Goal: Navigation & Orientation: Find specific page/section

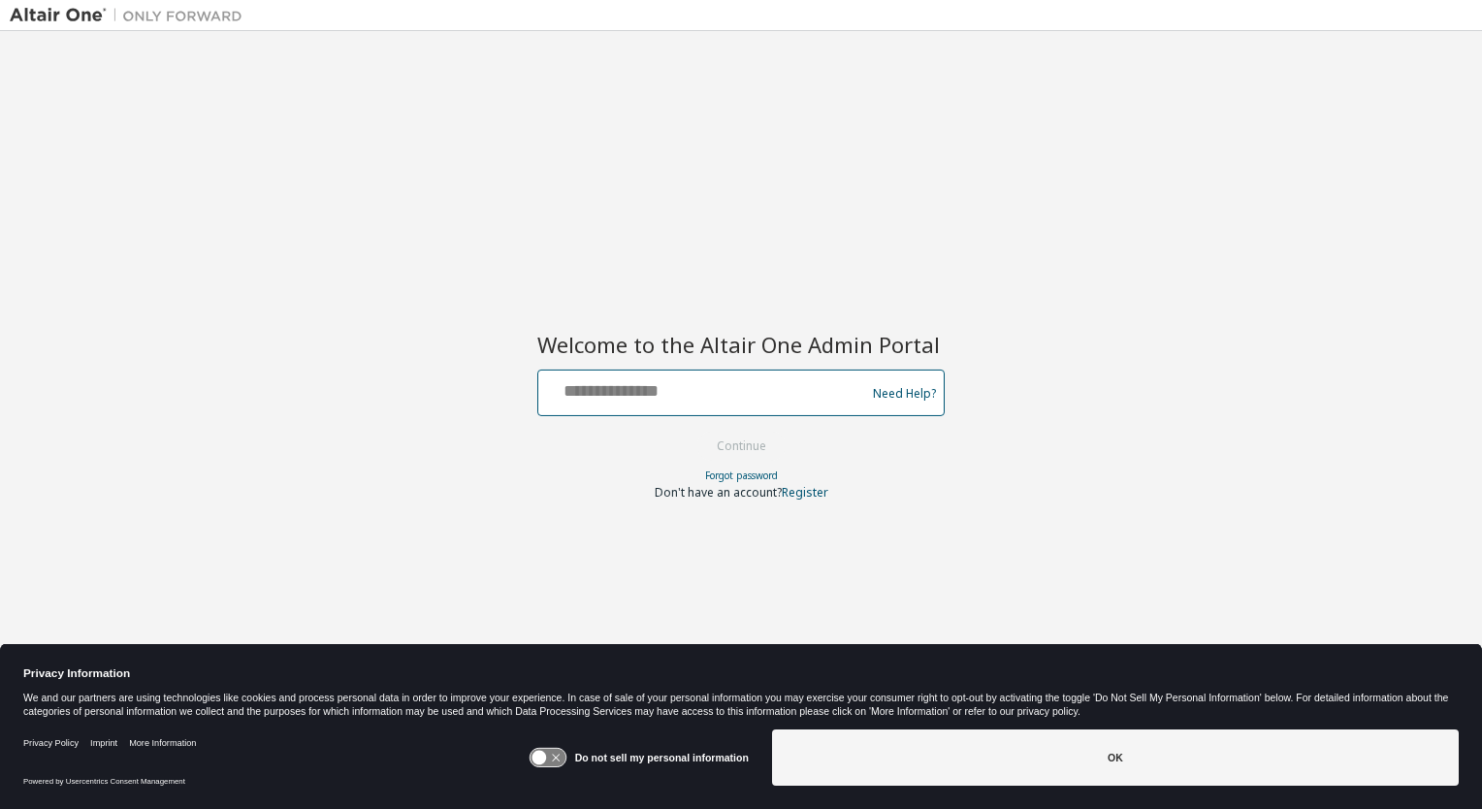
click at [611, 398] on input "text" at bounding box center [704, 388] width 317 height 28
type input "**********"
click at [696, 432] on button "Continue" at bounding box center [741, 446] width 90 height 29
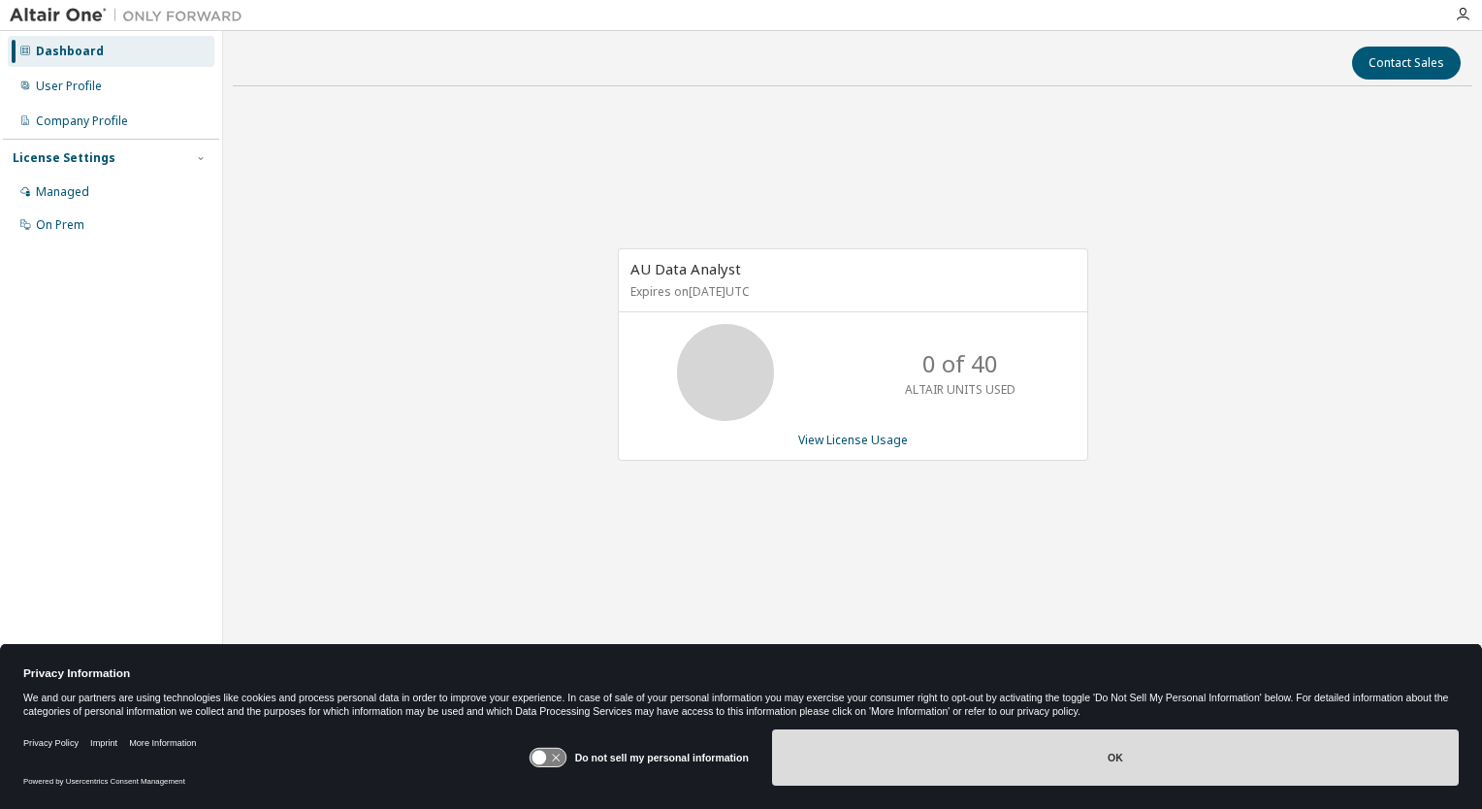
click at [1121, 778] on button "OK" at bounding box center [1115, 757] width 687 height 56
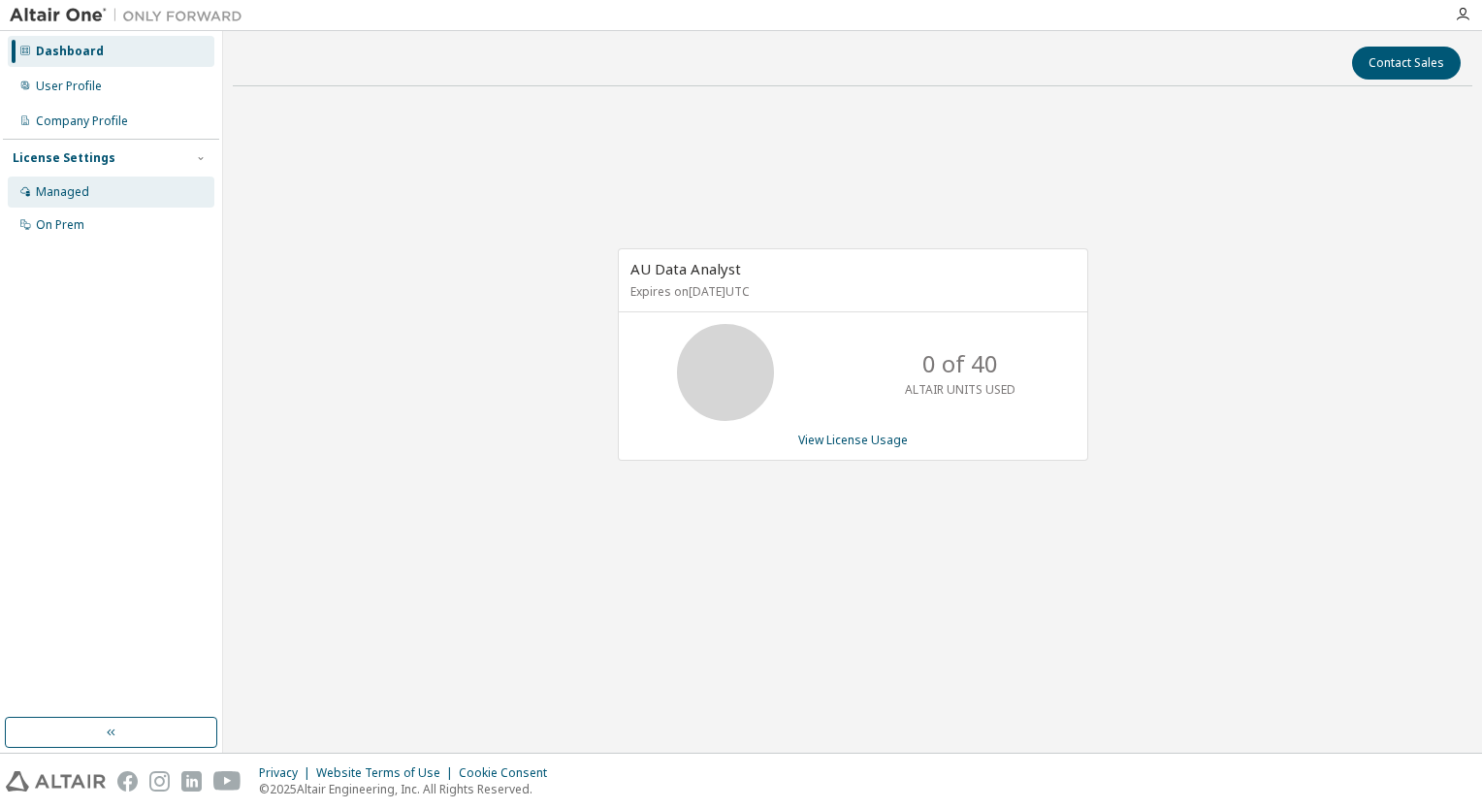
click at [117, 193] on div "Managed" at bounding box center [111, 191] width 207 height 31
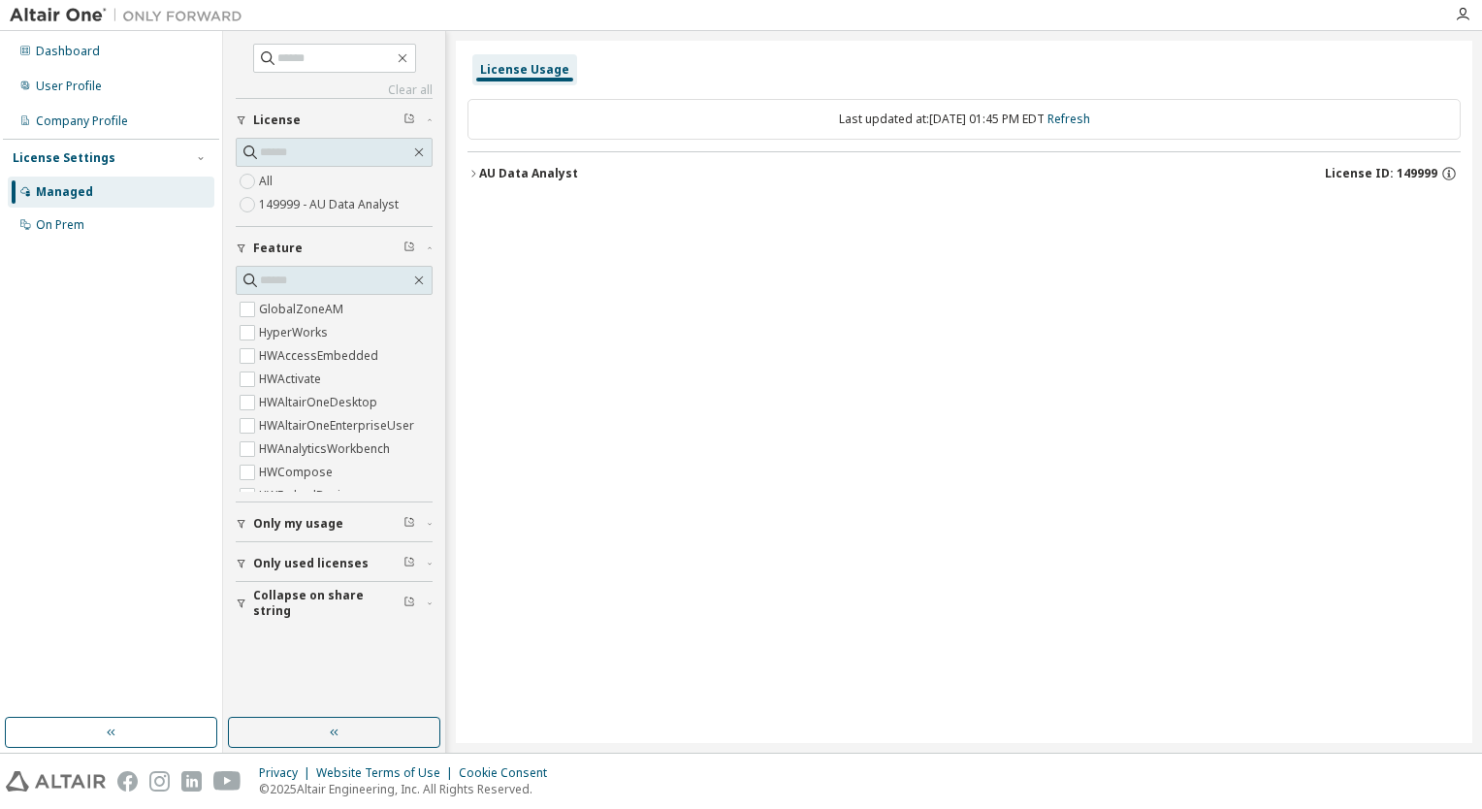
click at [343, 560] on span "Only used licenses" at bounding box center [310, 564] width 115 height 16
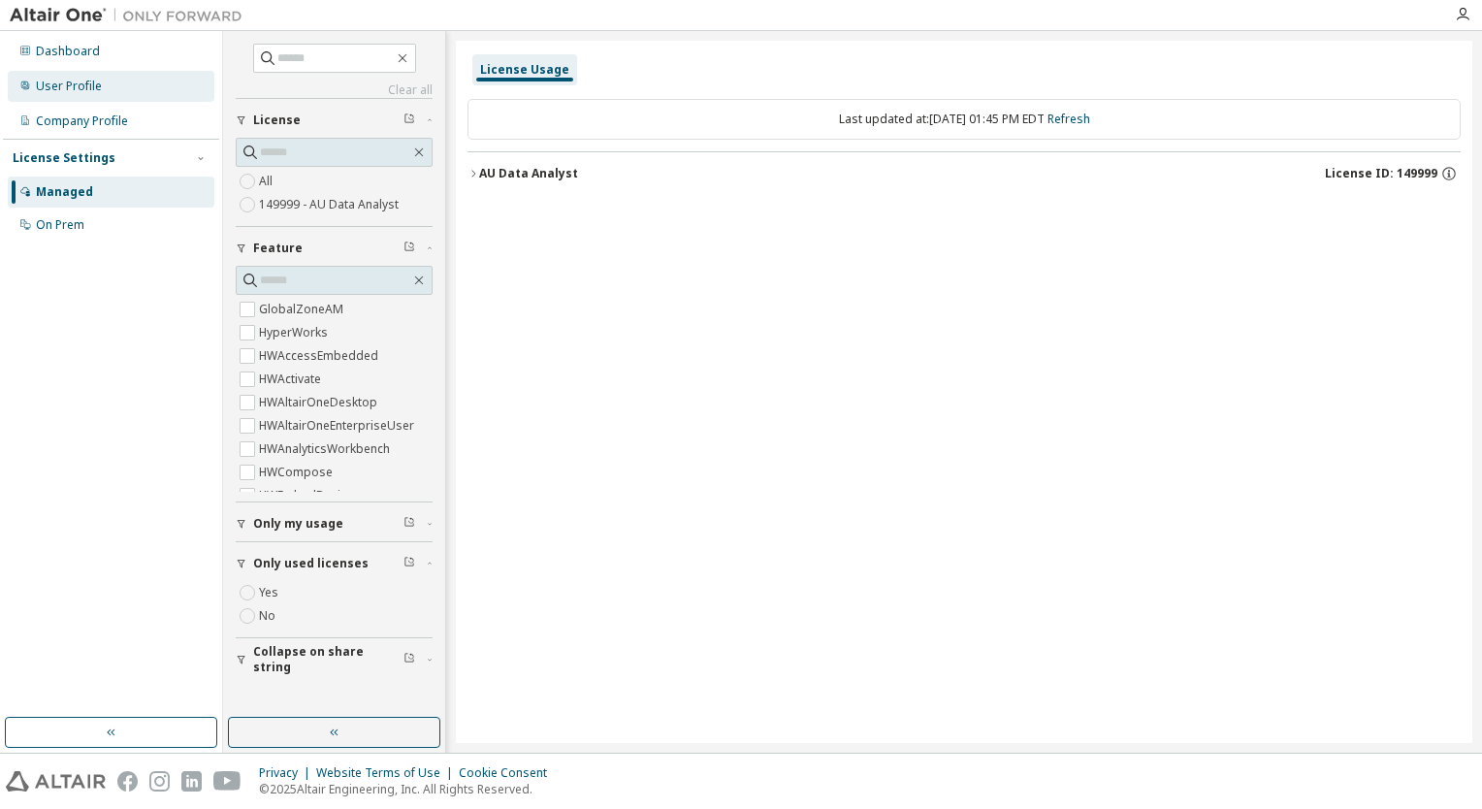
click at [81, 85] on div "User Profile" at bounding box center [69, 87] width 66 height 16
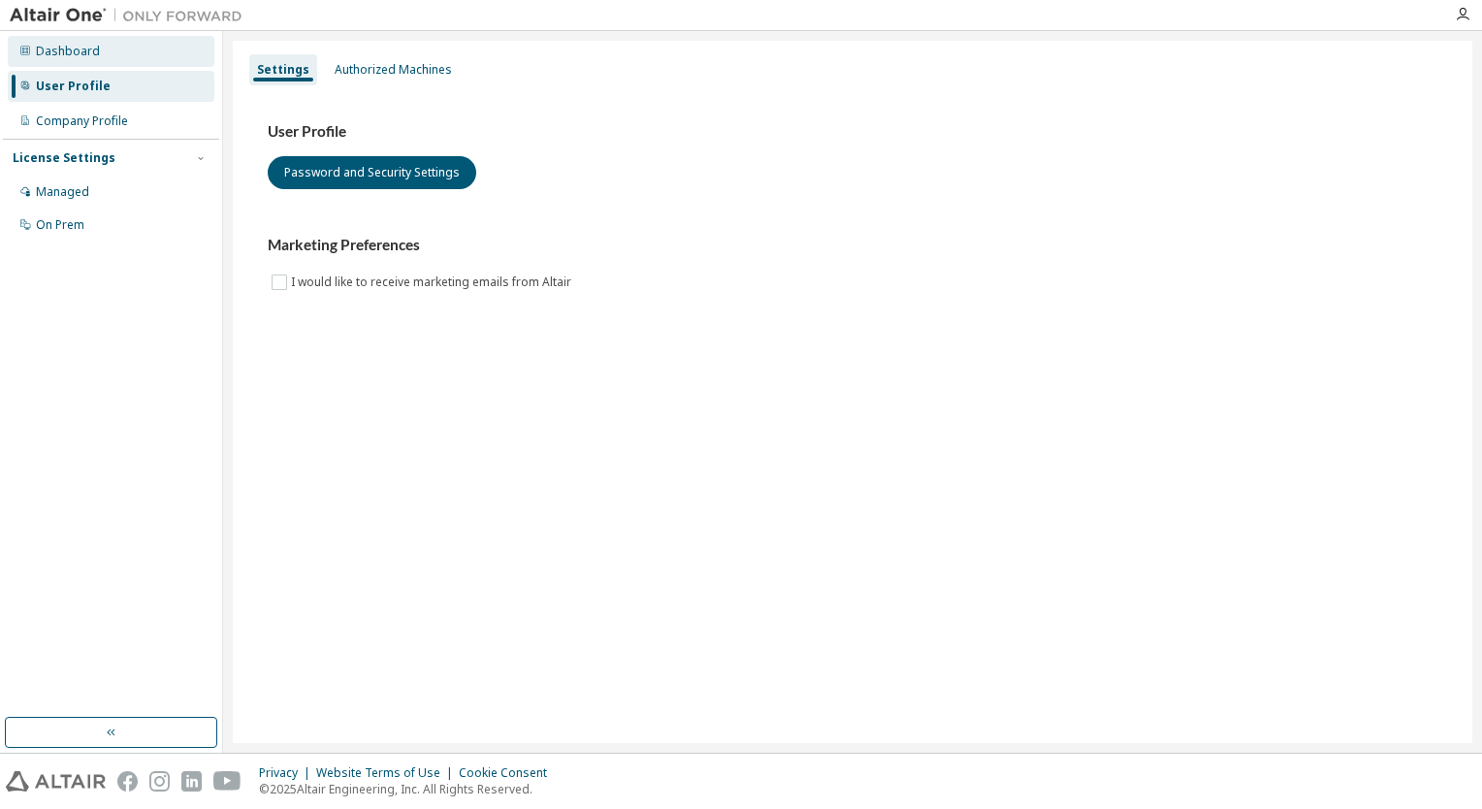
click at [81, 48] on div "Dashboard" at bounding box center [68, 52] width 64 height 16
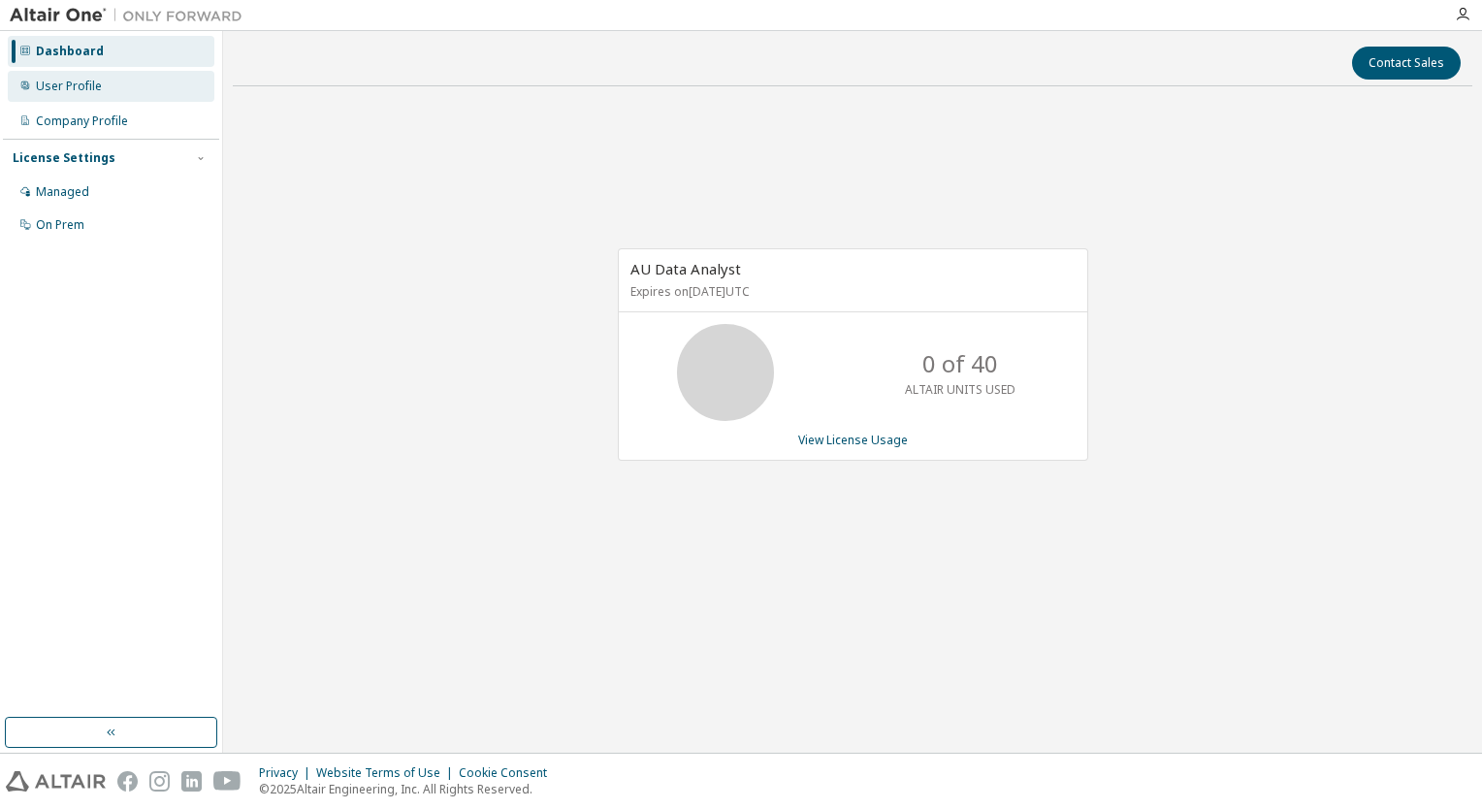
click at [74, 93] on div "User Profile" at bounding box center [69, 87] width 66 height 16
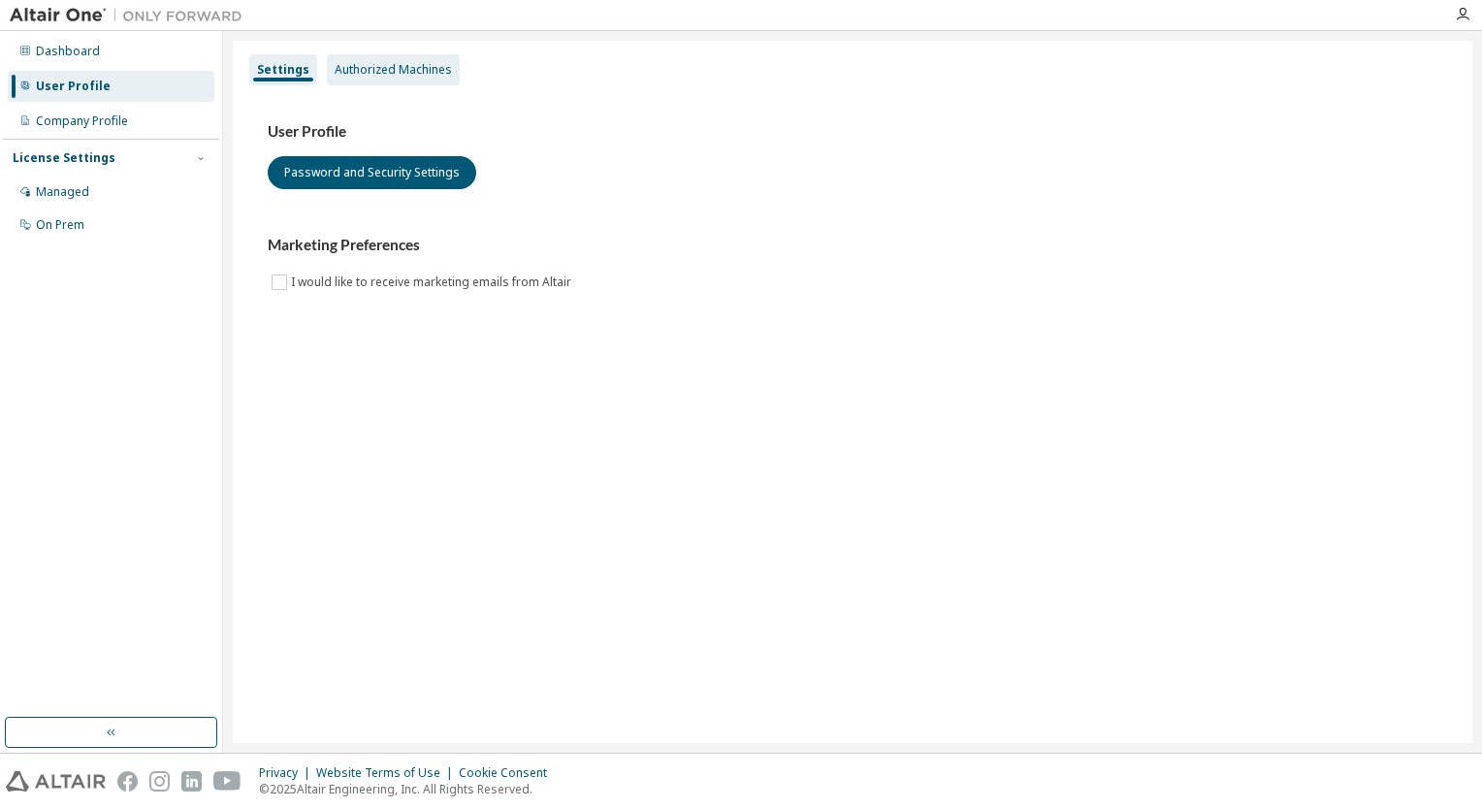
click at [360, 80] on div "Authorized Machines" at bounding box center [393, 69] width 133 height 31
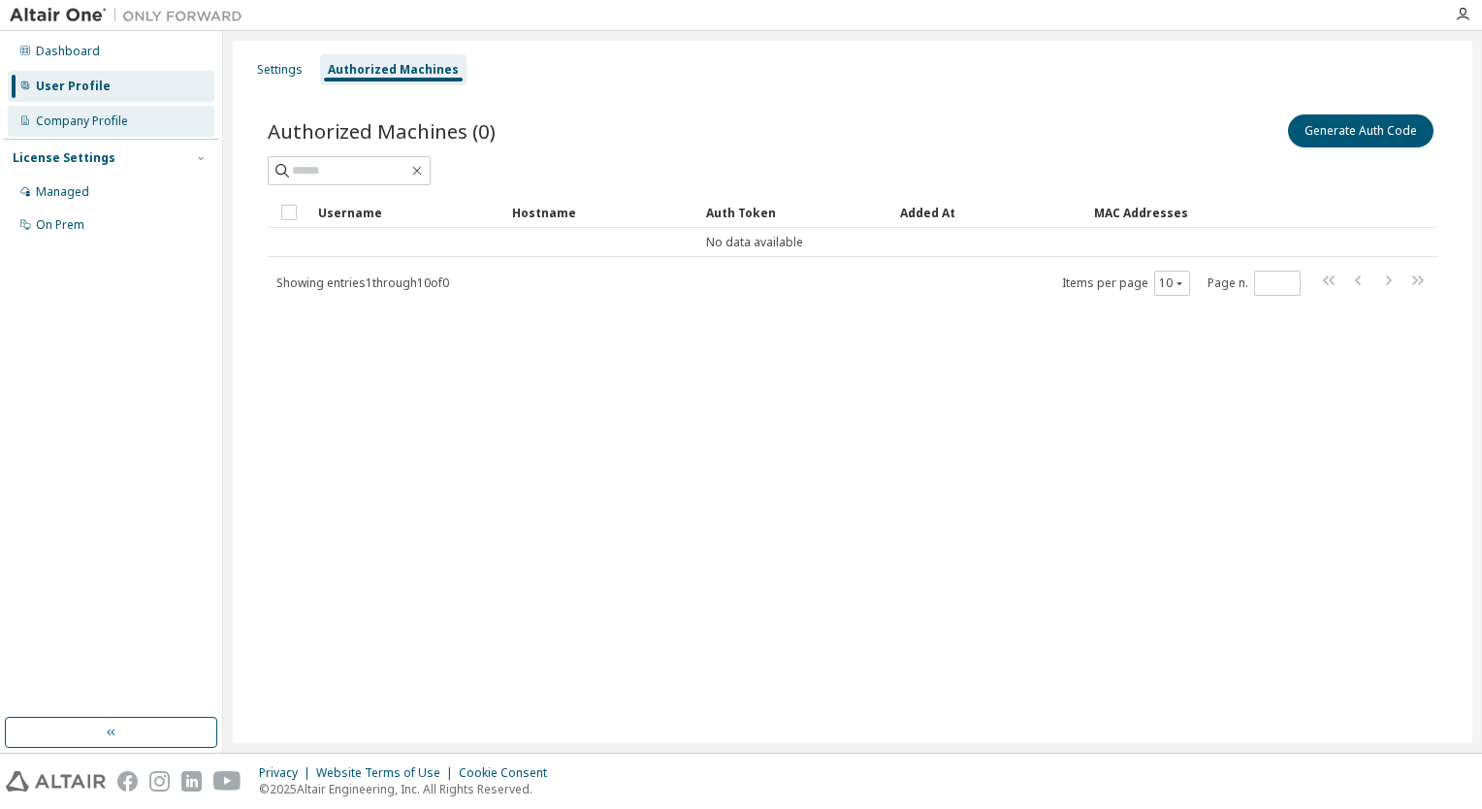
click at [93, 124] on div "Company Profile" at bounding box center [82, 121] width 92 height 16
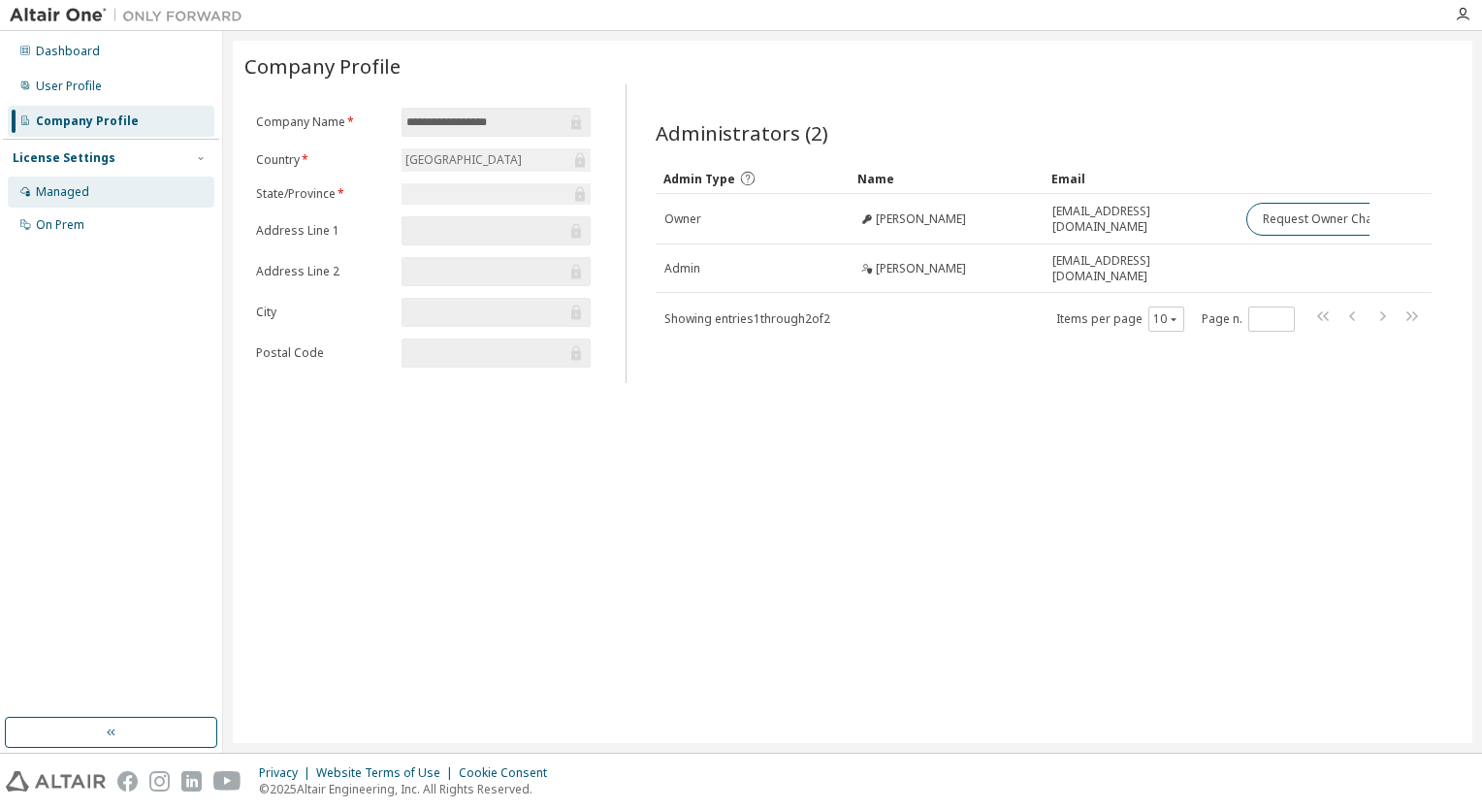
click at [73, 191] on div "Managed" at bounding box center [62, 192] width 53 height 16
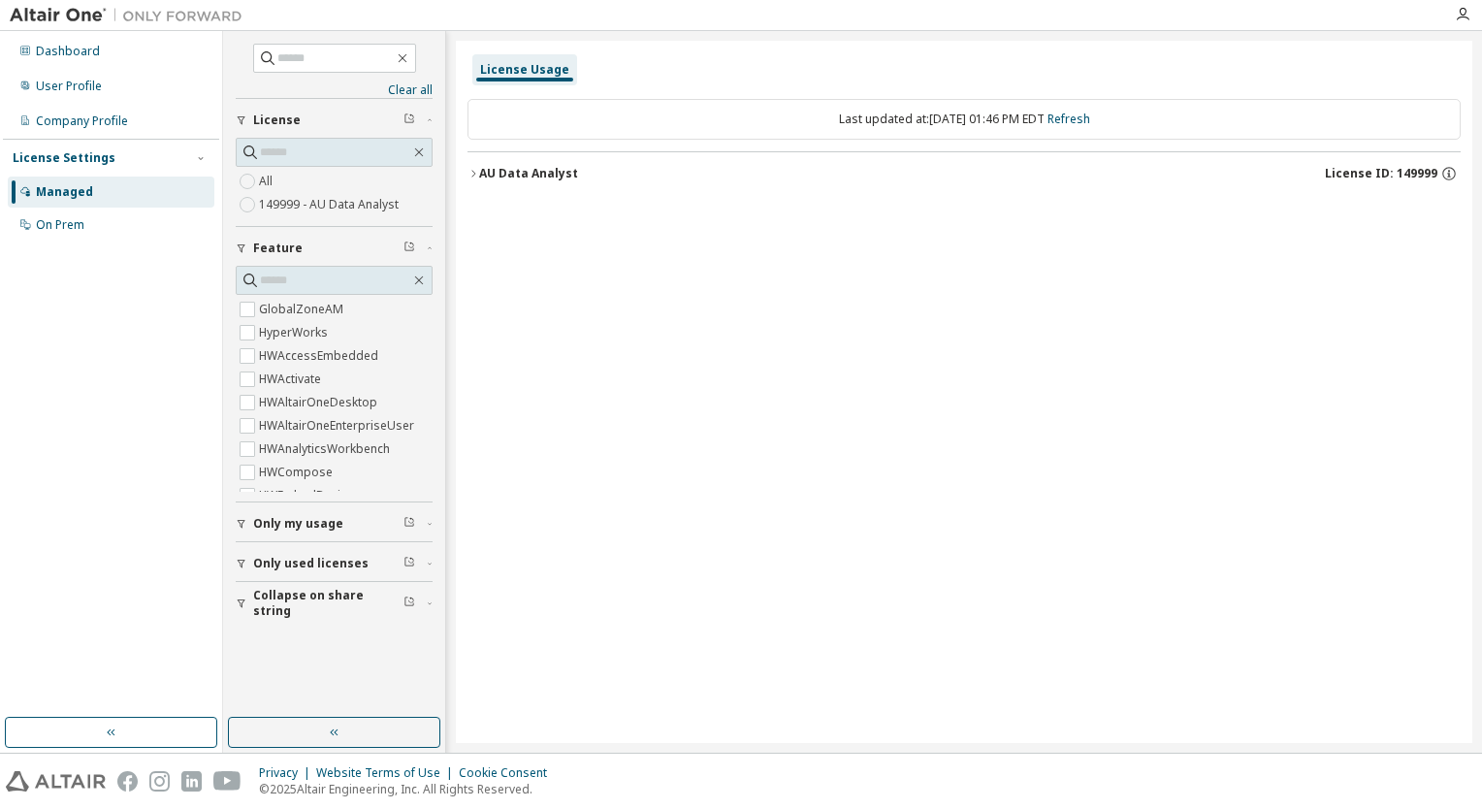
click at [478, 172] on icon "button" at bounding box center [473, 174] width 12 height 12
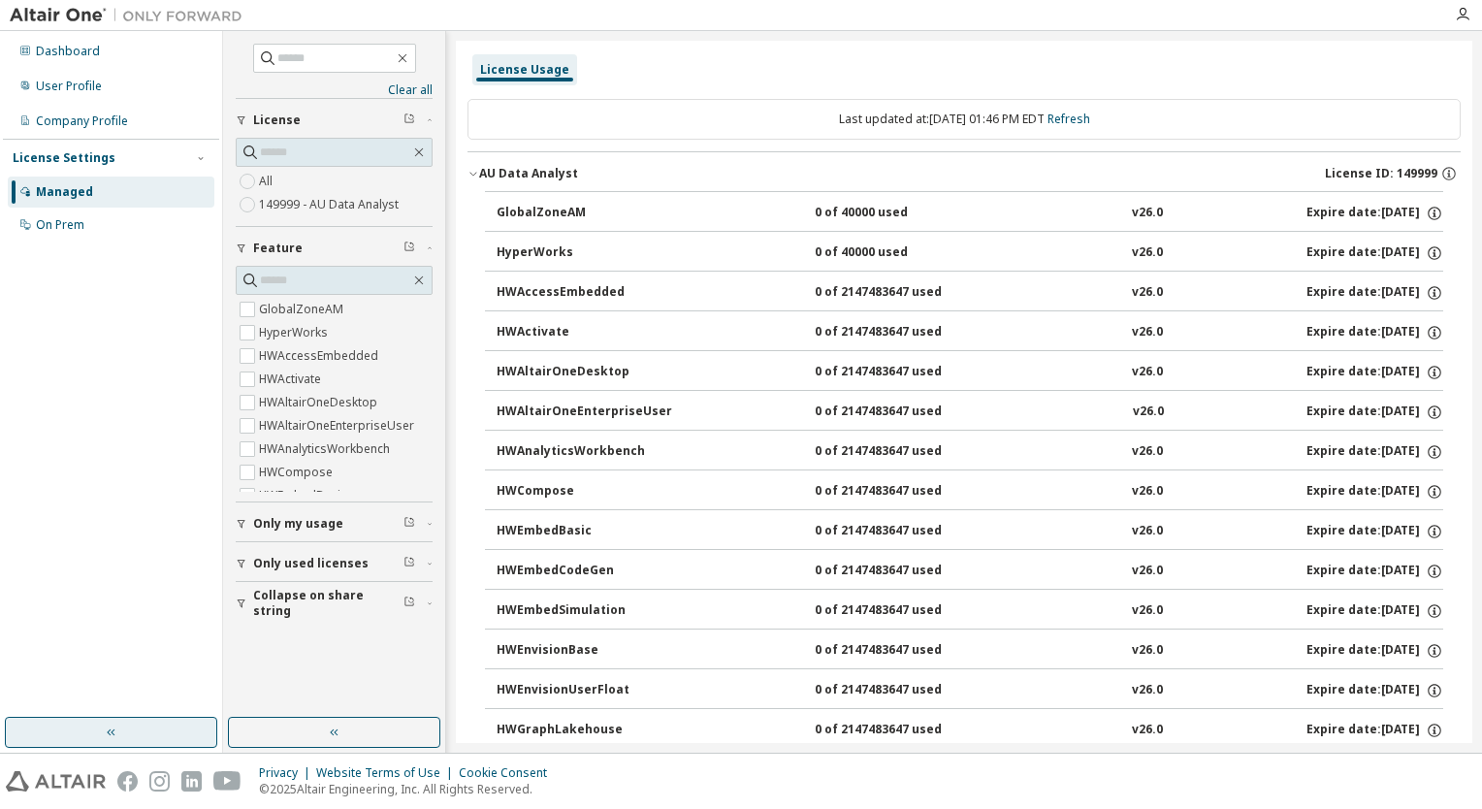
click at [142, 741] on button "button" at bounding box center [111, 732] width 212 height 31
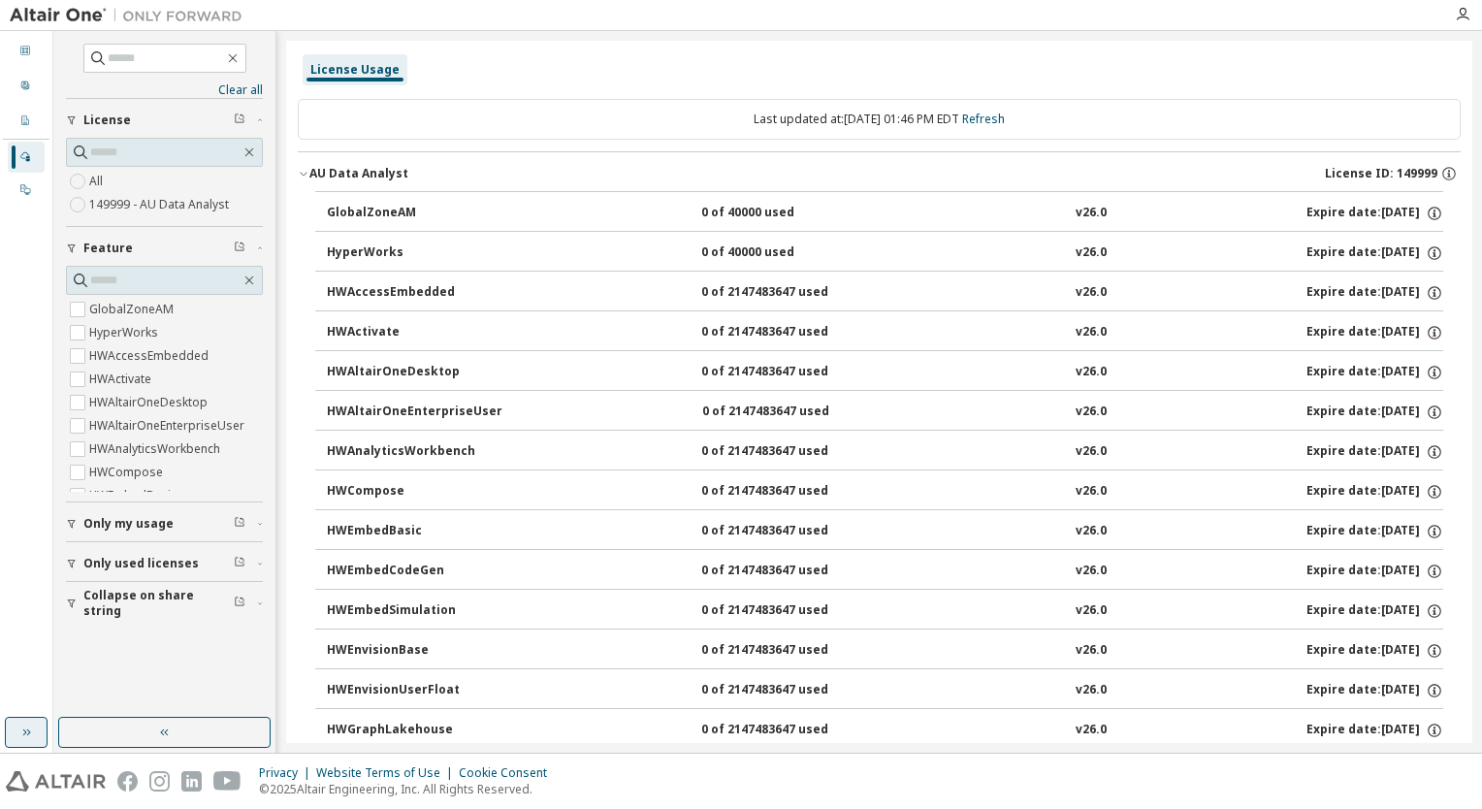
click at [27, 731] on icon "button" at bounding box center [26, 732] width 16 height 16
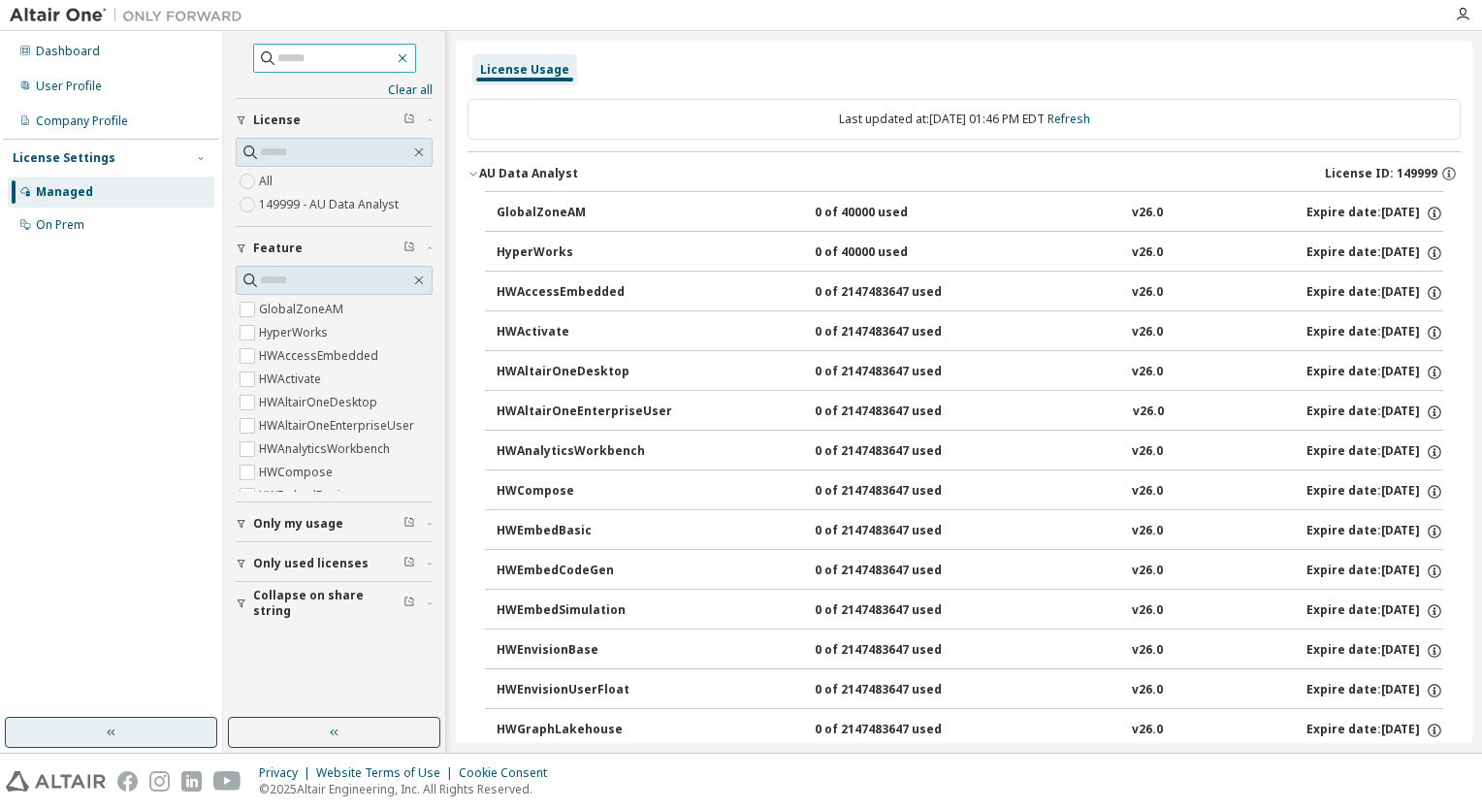
click at [410, 60] on icon "button" at bounding box center [403, 58] width 16 height 16
click at [422, 145] on icon "button" at bounding box center [419, 152] width 16 height 16
click at [424, 280] on icon "button" at bounding box center [419, 280] width 16 height 16
click at [128, 234] on div "On Prem" at bounding box center [111, 224] width 207 height 31
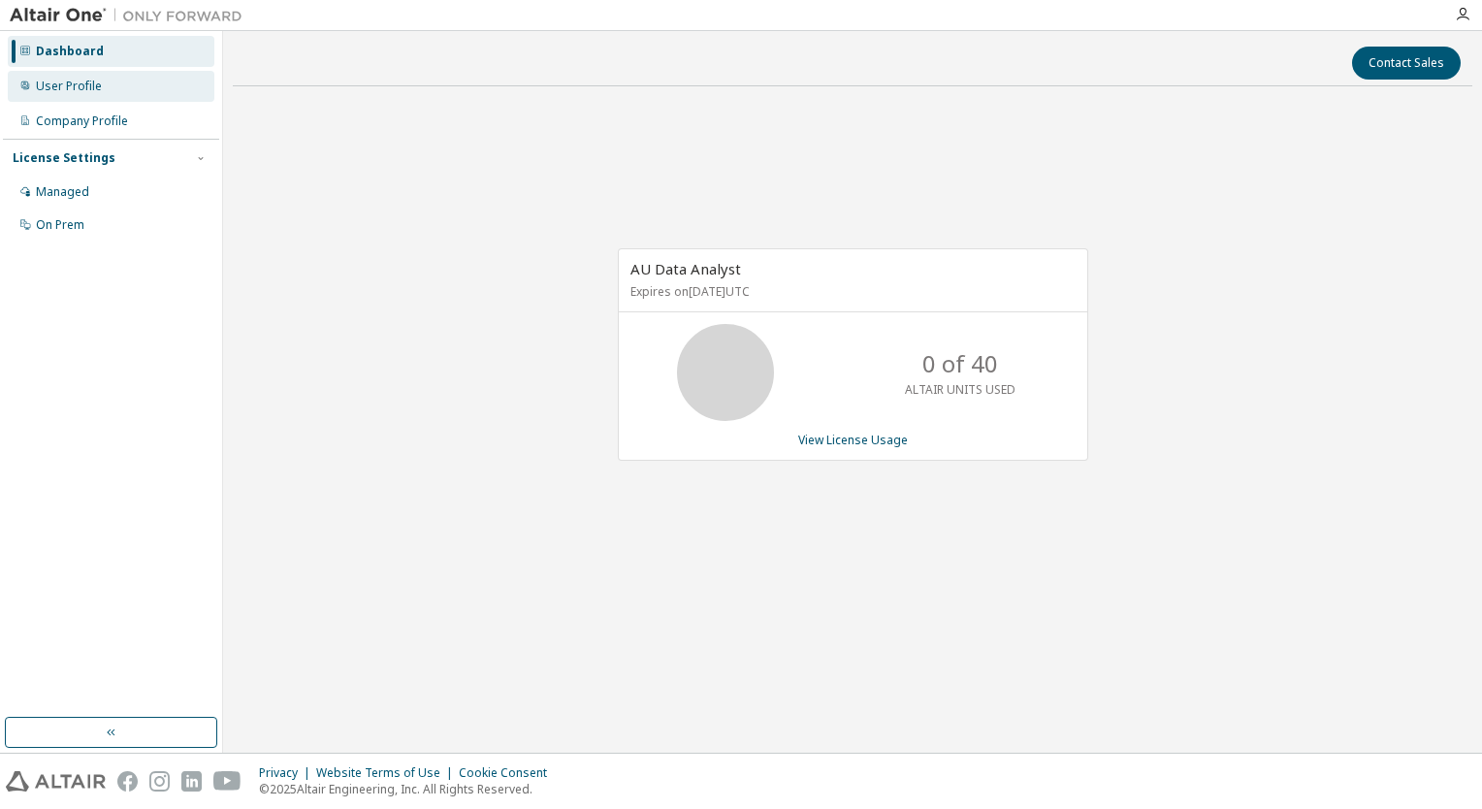
click at [74, 95] on div "User Profile" at bounding box center [111, 86] width 207 height 31
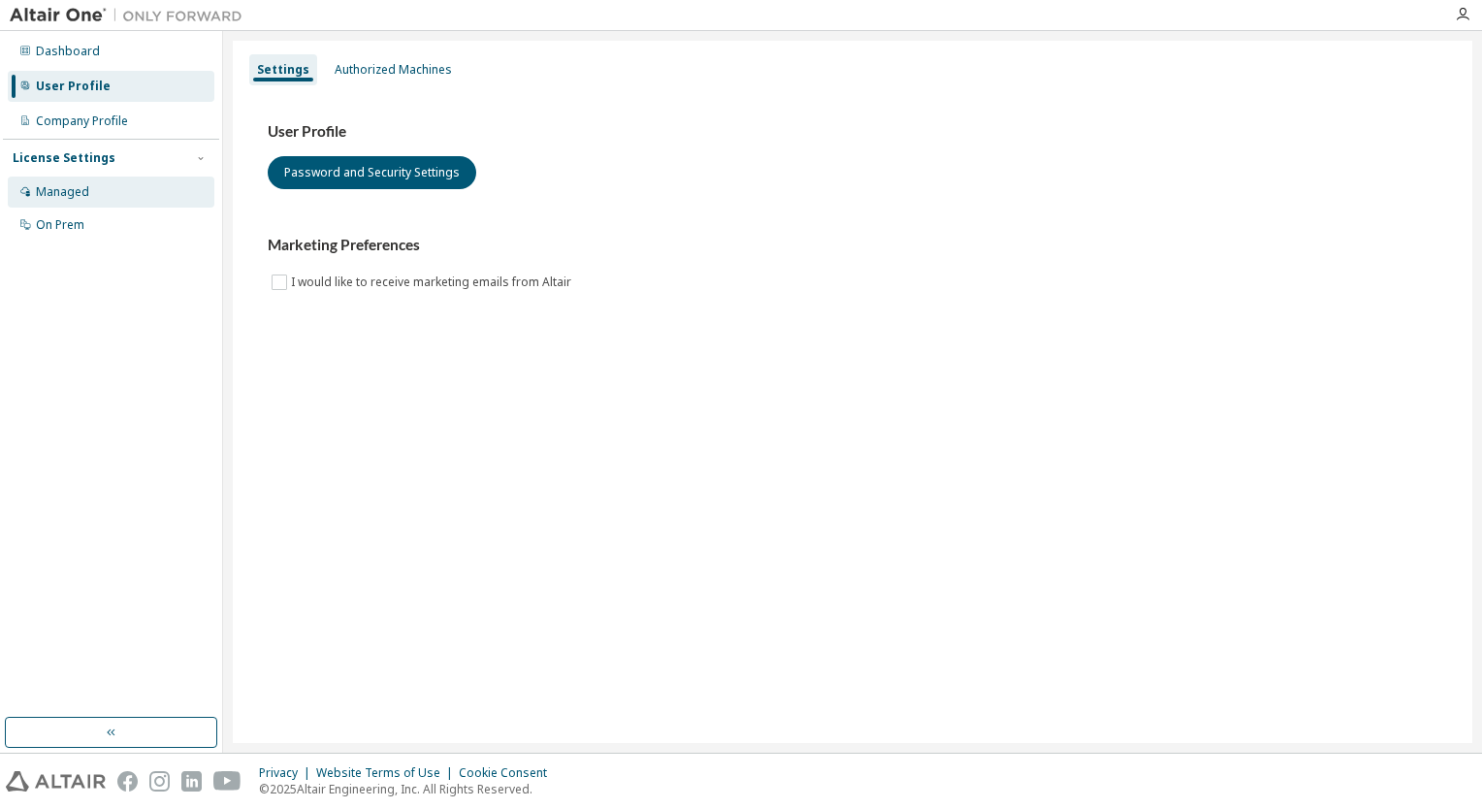
click at [77, 191] on div "Managed" at bounding box center [62, 192] width 53 height 16
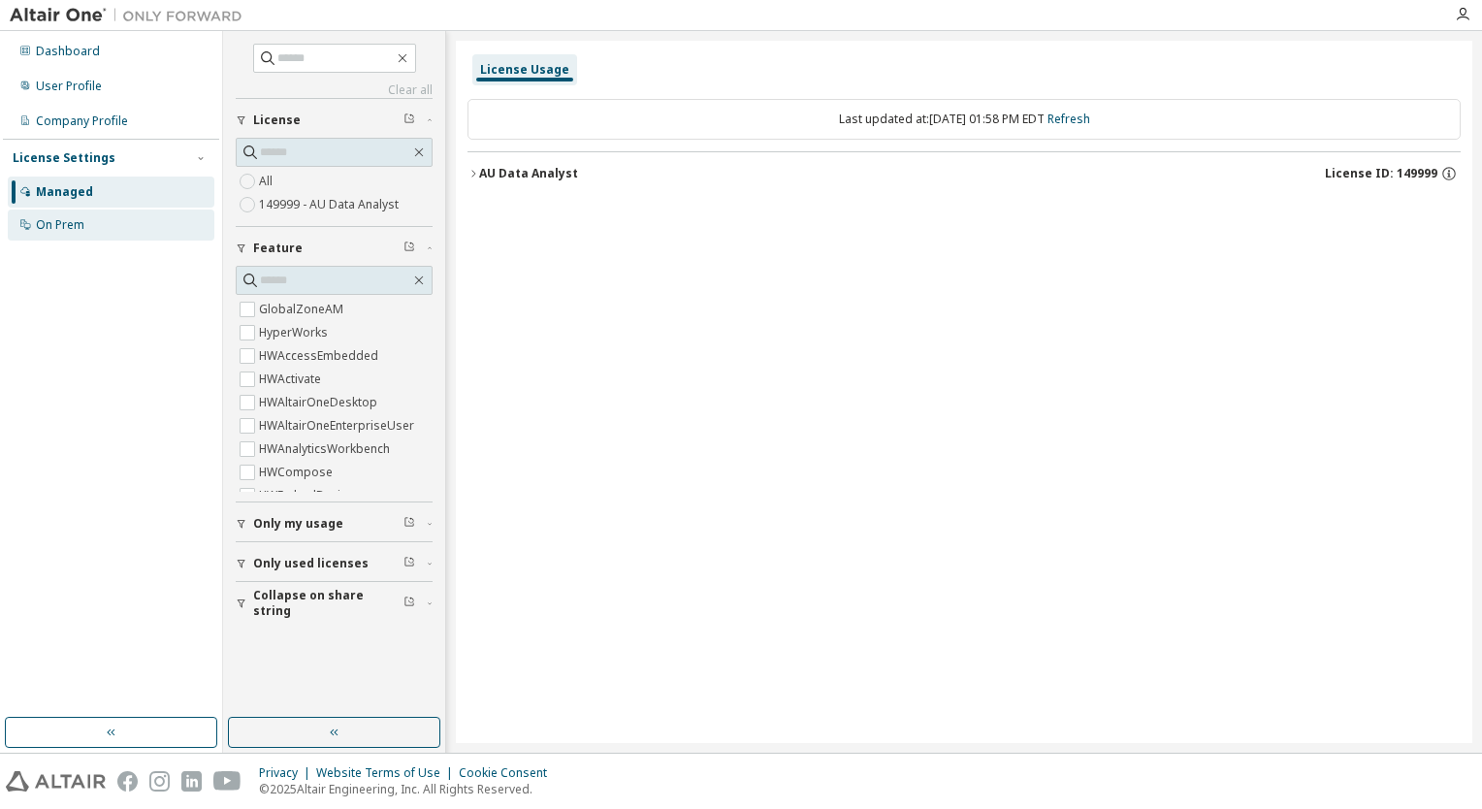
click at [61, 226] on div "On Prem" at bounding box center [60, 225] width 48 height 16
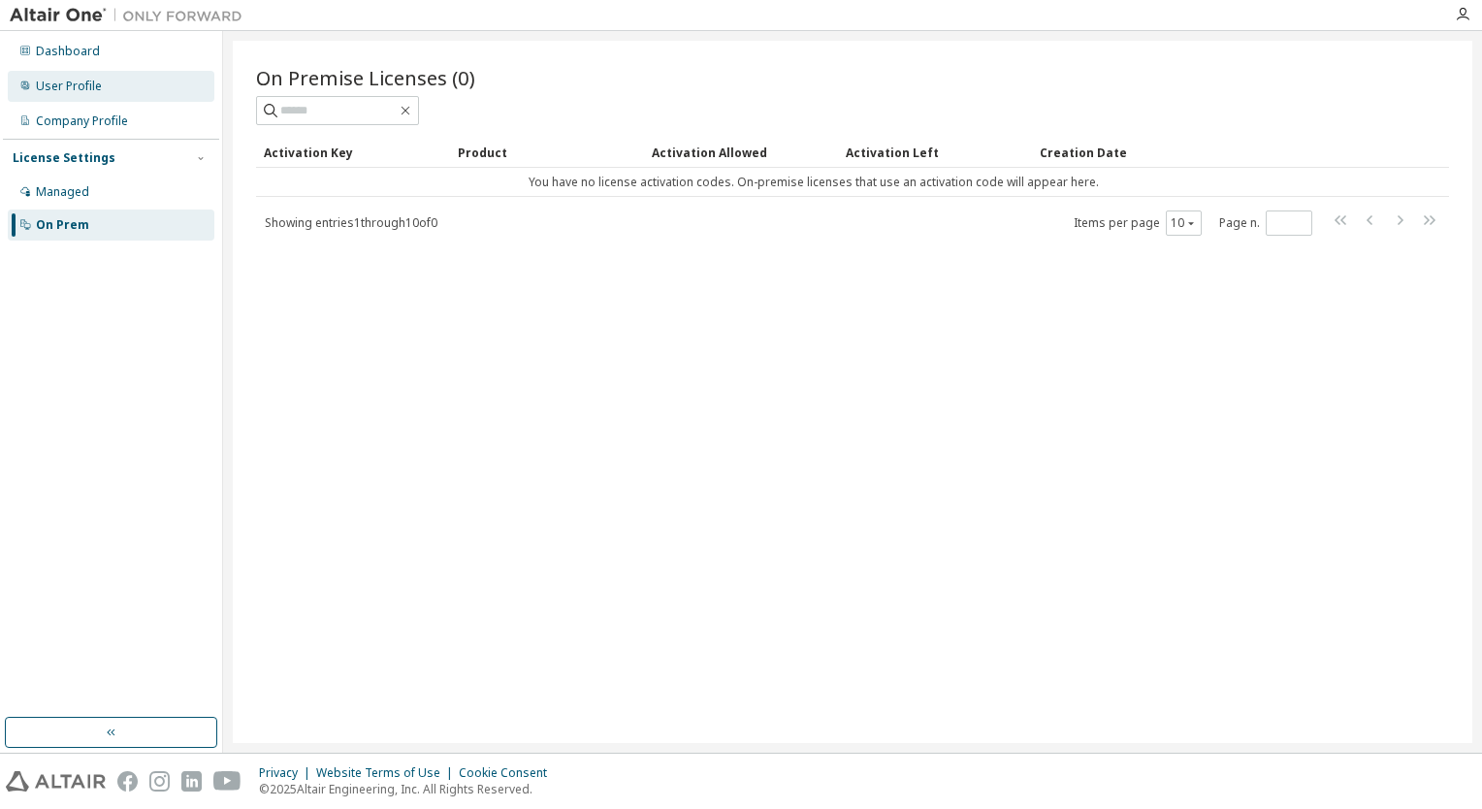
click at [74, 95] on div "User Profile" at bounding box center [111, 86] width 207 height 31
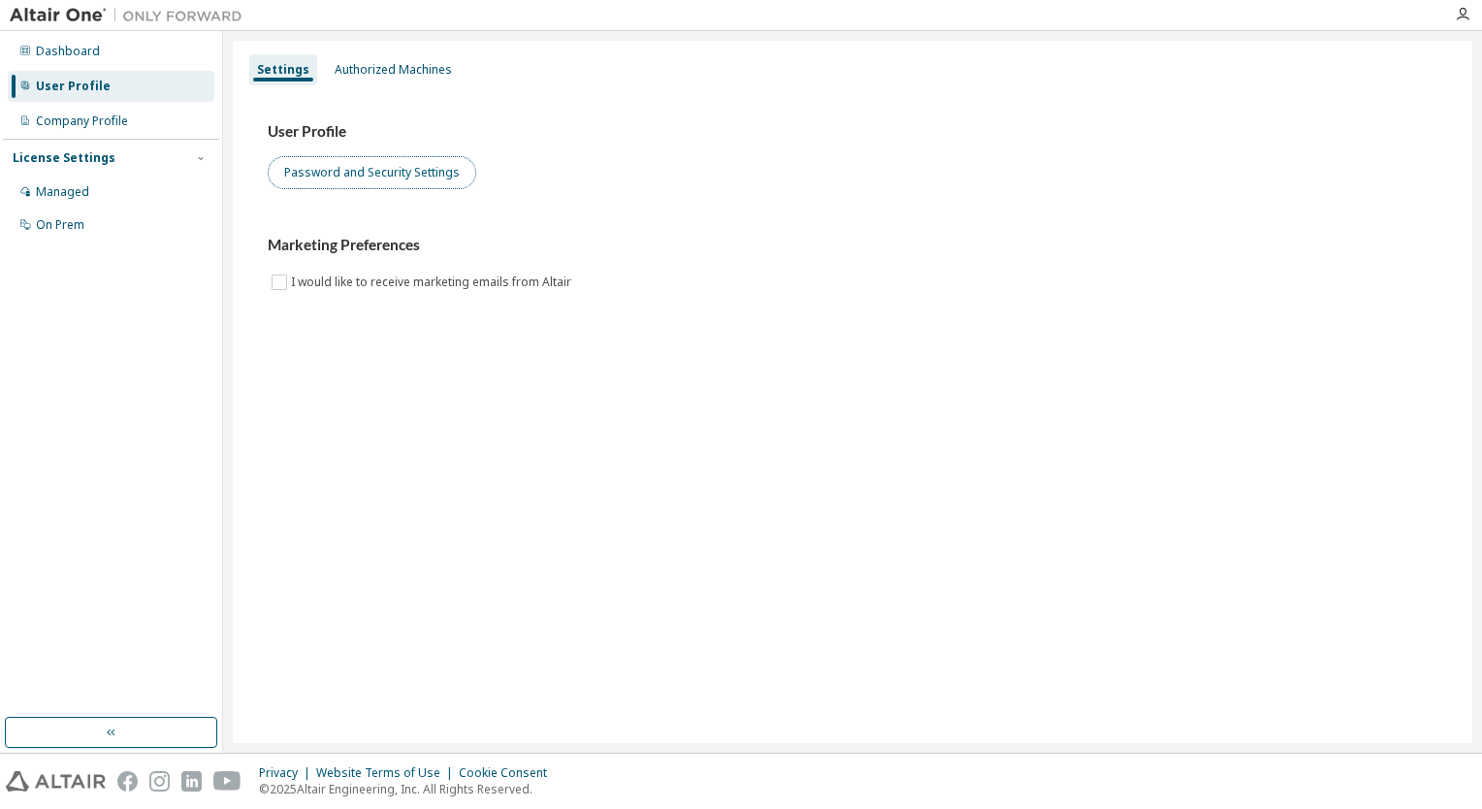
click at [406, 179] on button "Password and Security Settings" at bounding box center [372, 172] width 208 height 33
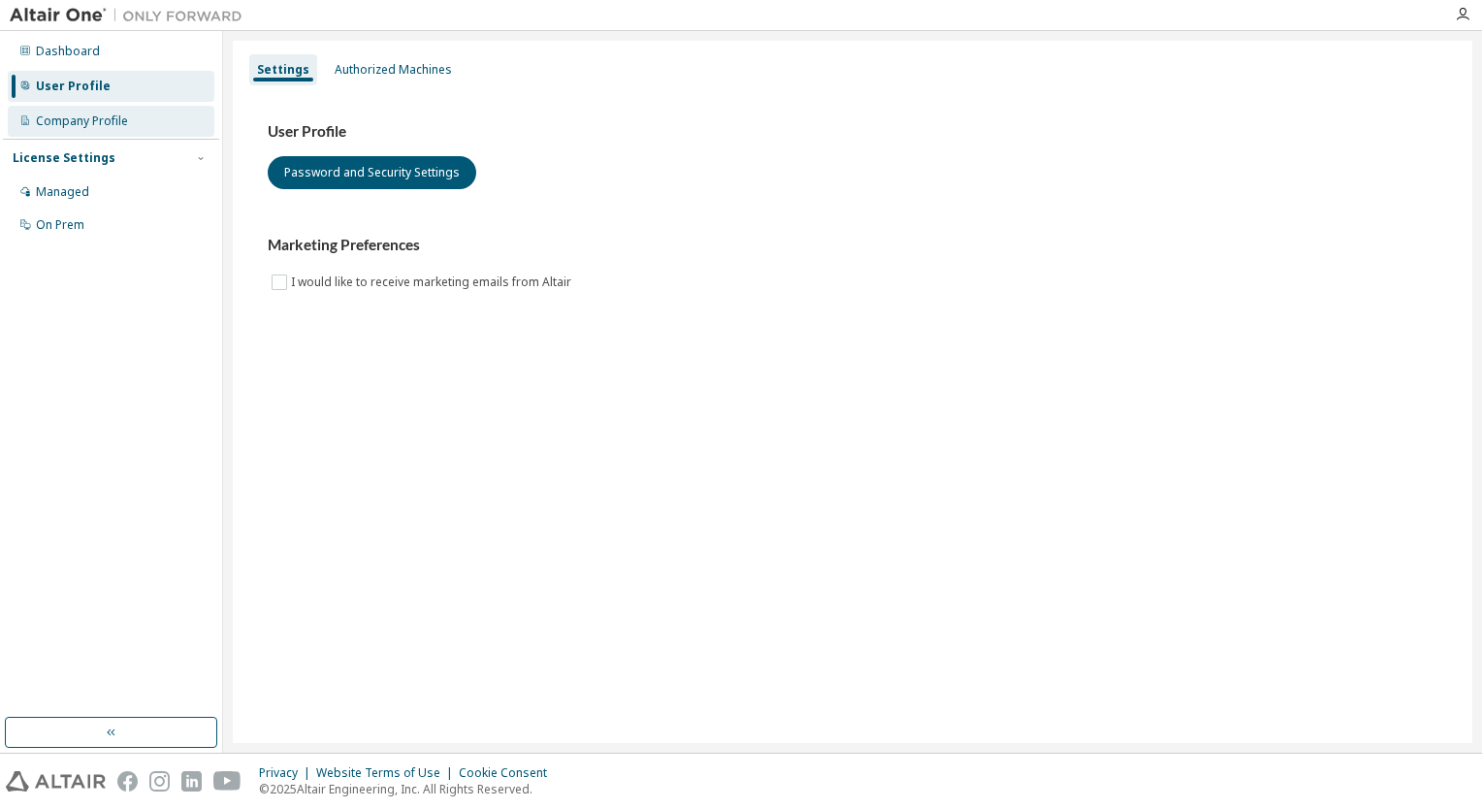
click at [104, 130] on div "Company Profile" at bounding box center [111, 121] width 207 height 31
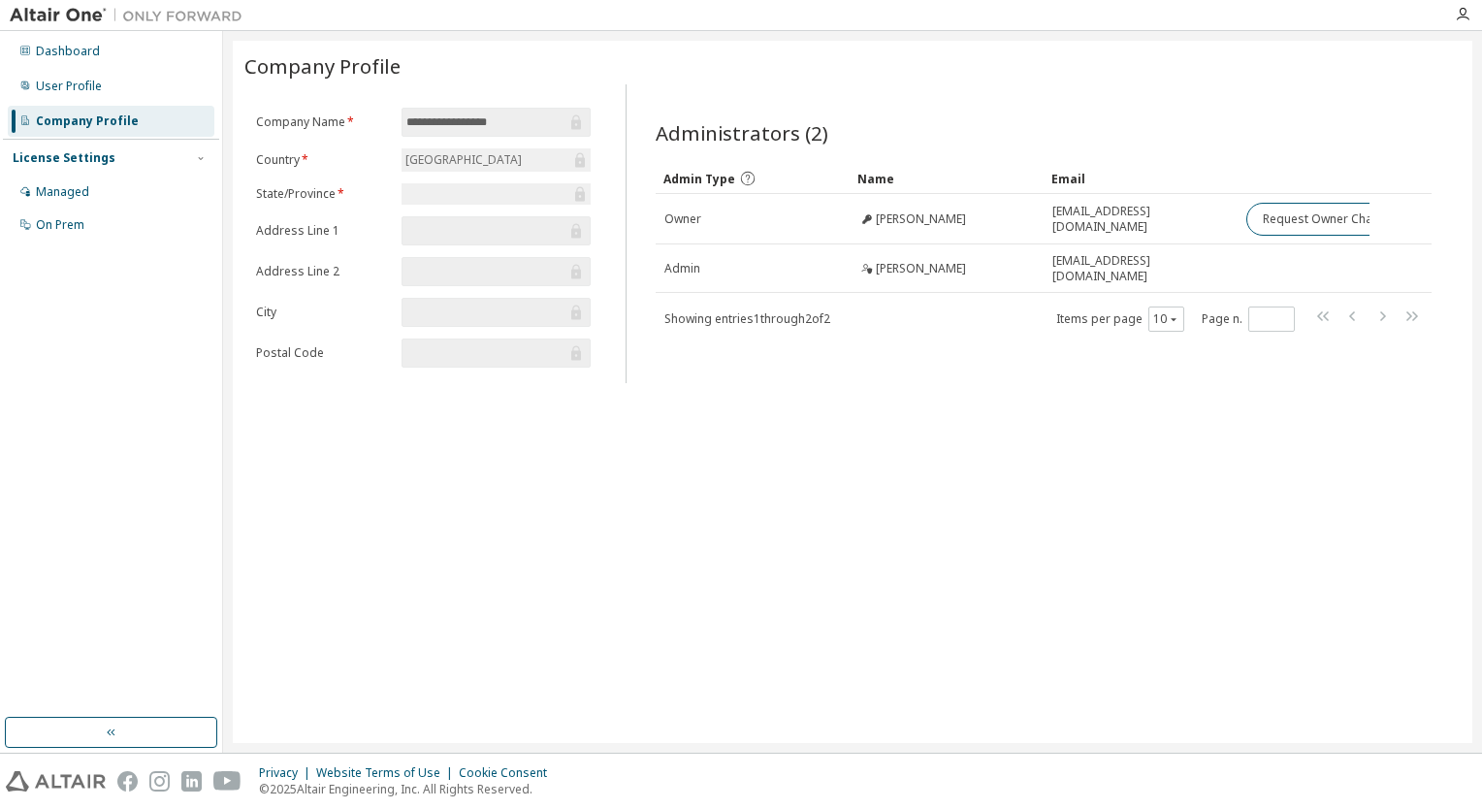
click at [104, 130] on div "Company Profile" at bounding box center [111, 121] width 207 height 31
click at [58, 89] on div "User Profile" at bounding box center [69, 87] width 66 height 16
